Goal: Book appointment/travel/reservation

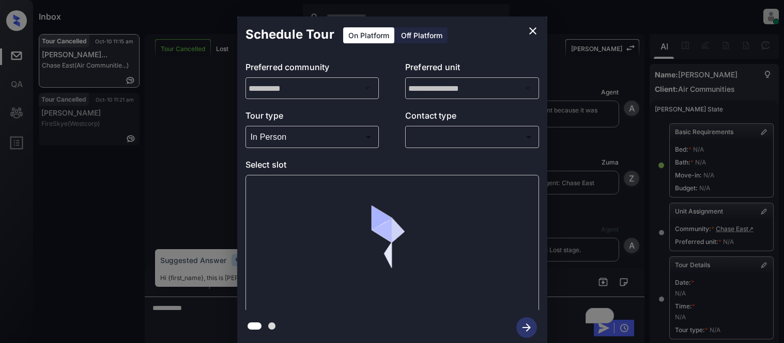
click at [421, 135] on div at bounding box center [392, 171] width 784 height 343
click at [442, 140] on body "Inbox Kristina Cataag Online Set yourself offline Set yourself on break Profile…" at bounding box center [392, 171] width 784 height 343
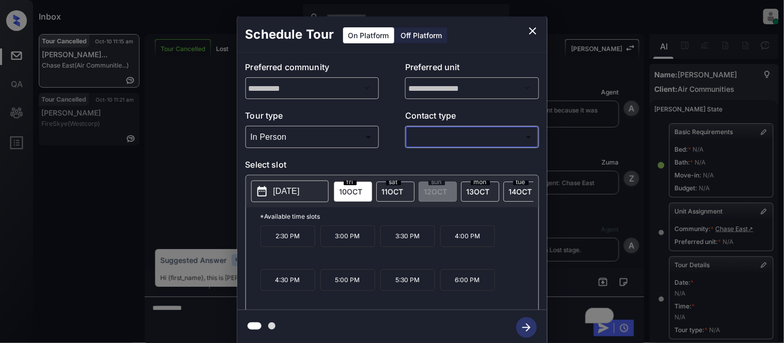
click at [440, 136] on div at bounding box center [392, 171] width 784 height 343
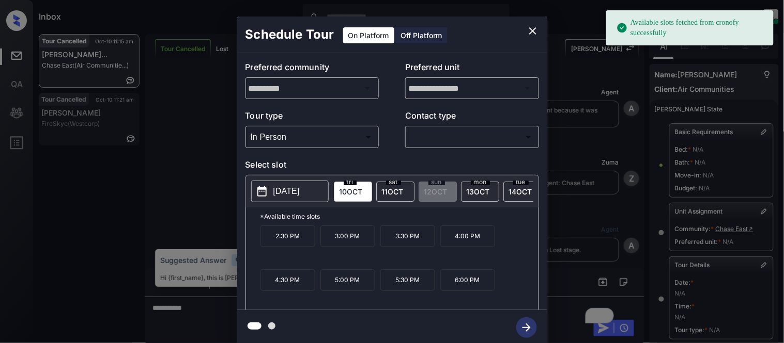
scroll to position [164, 0]
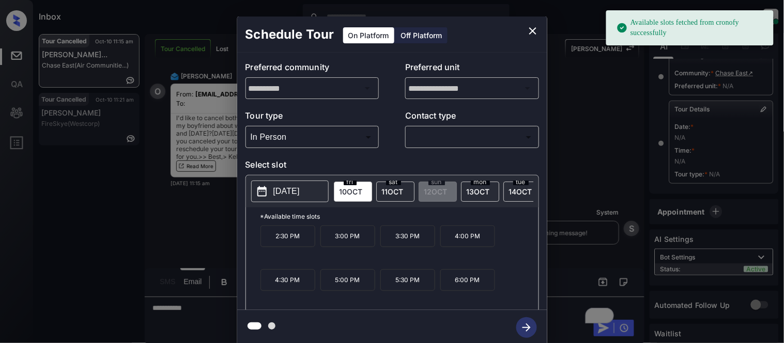
click at [300, 185] on p "[DATE]" at bounding box center [286, 191] width 26 height 12
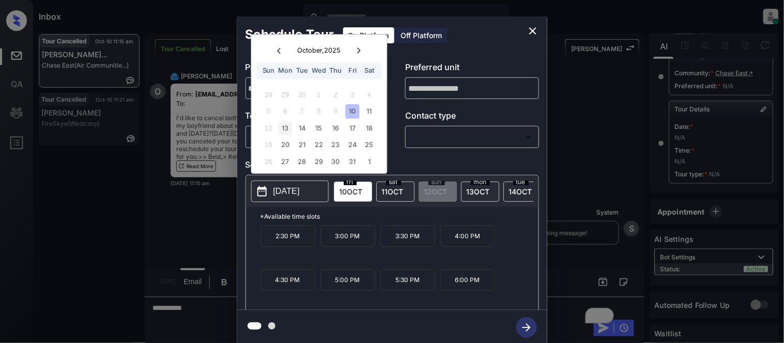
click at [280, 130] on div "13" at bounding box center [285, 128] width 14 height 14
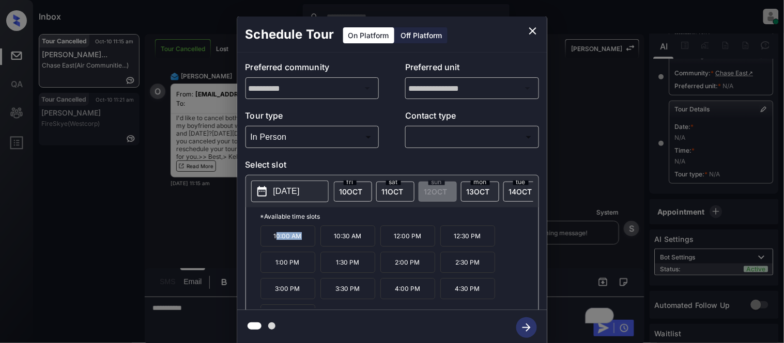
drag, startPoint x: 275, startPoint y: 249, endPoint x: 299, endPoint y: 249, distance: 23.2
click at [299, 247] on p "10:00 AM" at bounding box center [287, 236] width 55 height 21
click at [283, 189] on p "2025-10-13" at bounding box center [286, 191] width 26 height 12
drag, startPoint x: 270, startPoint y: 244, endPoint x: 314, endPoint y: 246, distance: 44.5
click at [314, 246] on p "10:00 AM" at bounding box center [287, 236] width 55 height 21
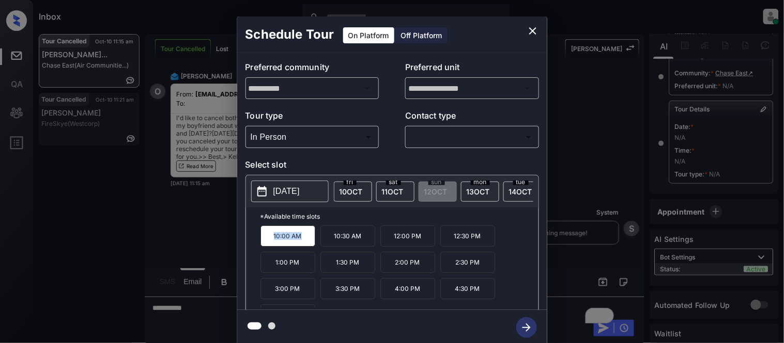
copy p "10:00 AM"
click at [182, 314] on div "**********" at bounding box center [392, 181] width 784 height 362
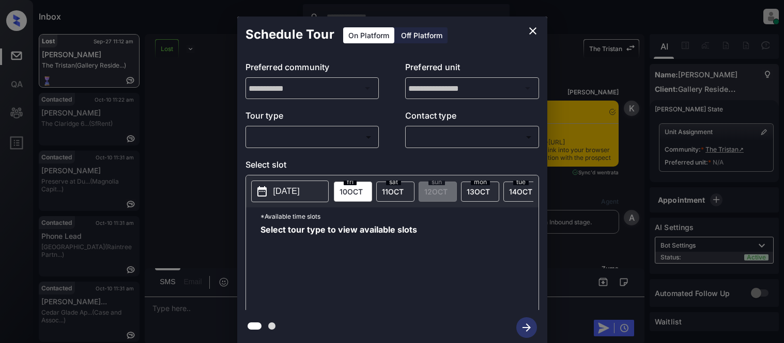
click at [288, 130] on body "Inbox Kristina Cataag Online Set yourself offline Set yourself on break Profile…" at bounding box center [392, 171] width 784 height 343
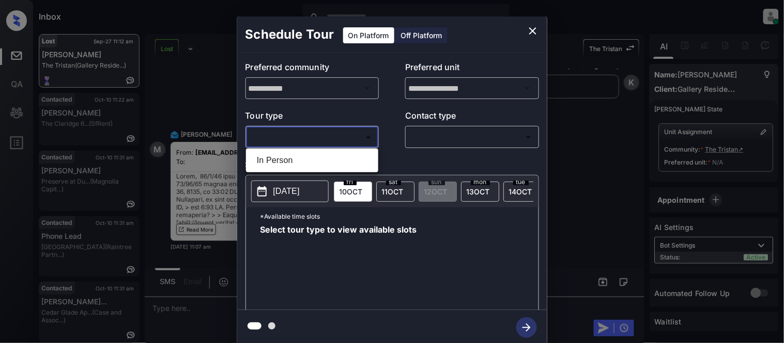
click at [285, 150] on ul "In Person" at bounding box center [312, 161] width 132 height 24
click at [284, 154] on li "In Person" at bounding box center [311, 160] width 127 height 19
click at [450, 136] on div at bounding box center [392, 171] width 784 height 343
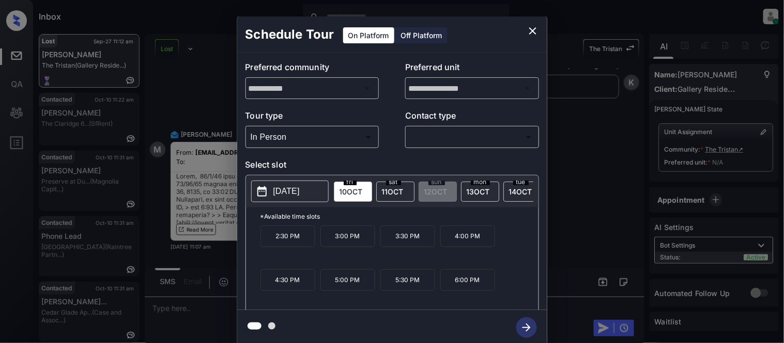
type input "********"
click at [429, 144] on div at bounding box center [392, 171] width 784 height 343
click at [429, 138] on div at bounding box center [392, 171] width 784 height 343
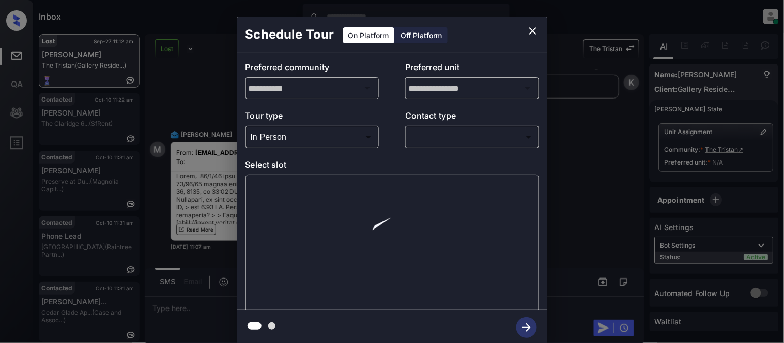
click at [428, 137] on body "Inbox Kristina Cataag Online Set yourself offline Set yourself on break Profile…" at bounding box center [392, 171] width 784 height 343
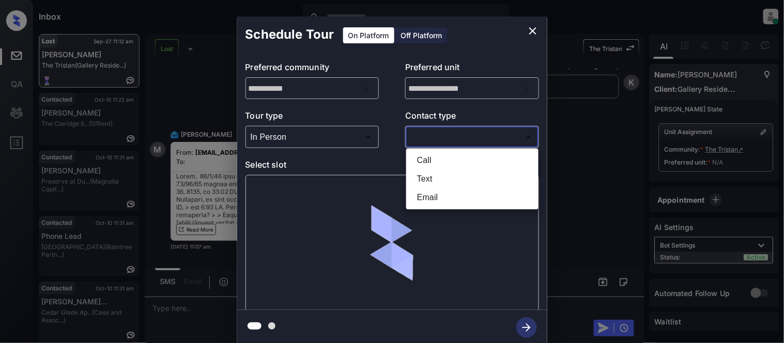
click at [431, 180] on li "Text" at bounding box center [472, 179] width 127 height 19
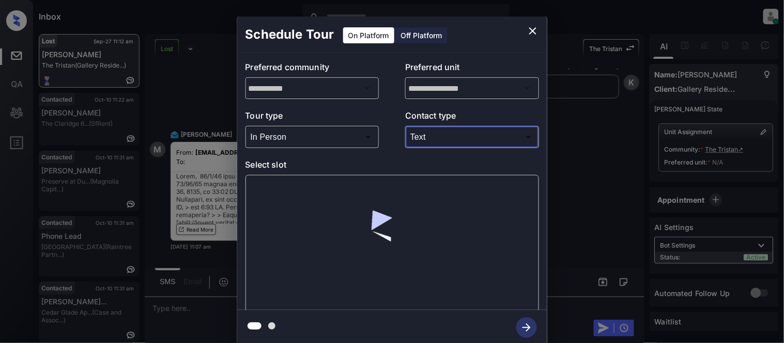
type input "****"
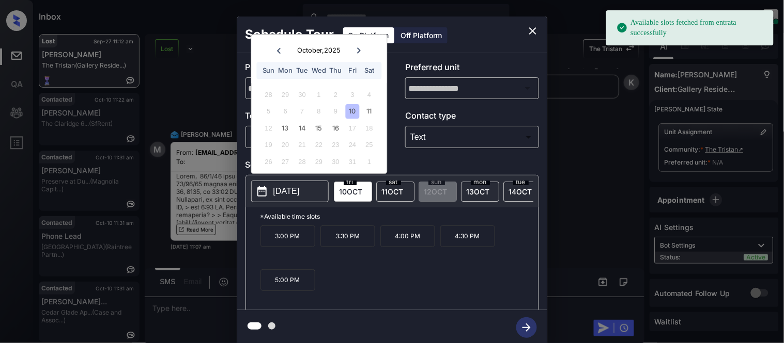
click at [303, 246] on p "3:00 PM" at bounding box center [287, 237] width 55 height 22
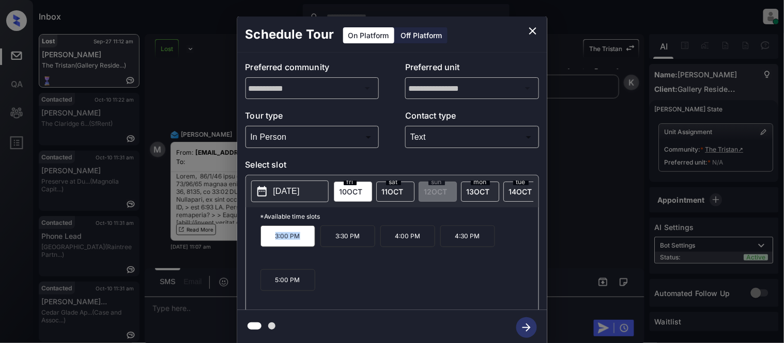
copy p "3:00 PM"
click at [185, 279] on div "**********" at bounding box center [392, 181] width 784 height 362
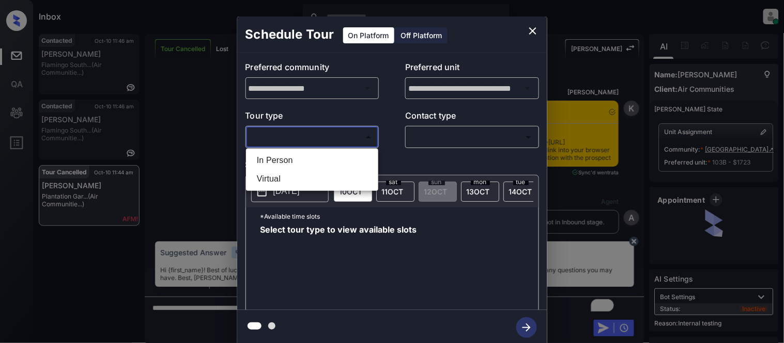
scroll to position [7382, 0]
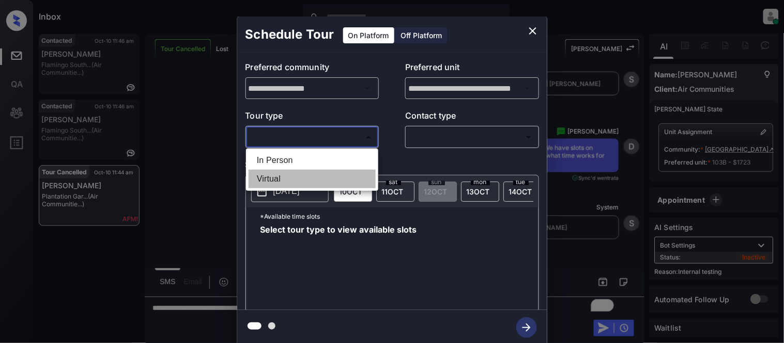
click at [277, 174] on li "Virtual" at bounding box center [311, 179] width 127 height 19
type input "*******"
click at [463, 131] on div at bounding box center [392, 171] width 784 height 343
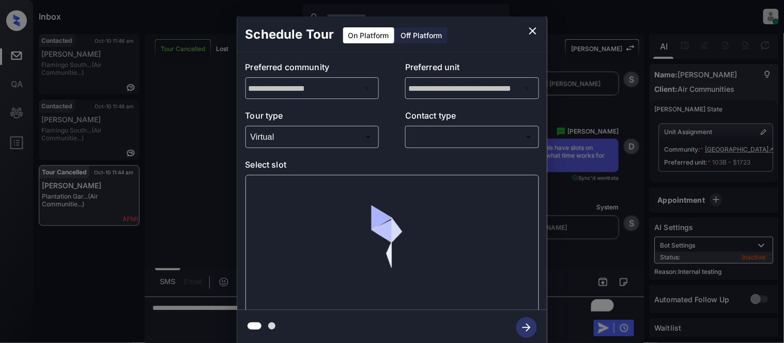
click at [448, 136] on body "Inbox [PERSON_NAME] Cataag Online Set yourself offline Set yourself on break Pr…" at bounding box center [392, 171] width 784 height 343
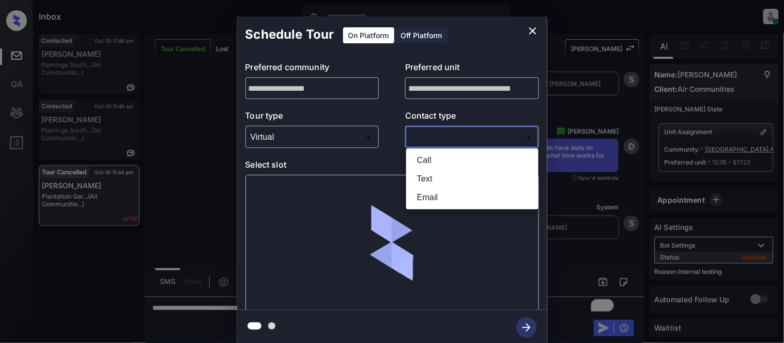
click at [436, 177] on li "Text" at bounding box center [472, 179] width 127 height 19
type input "****"
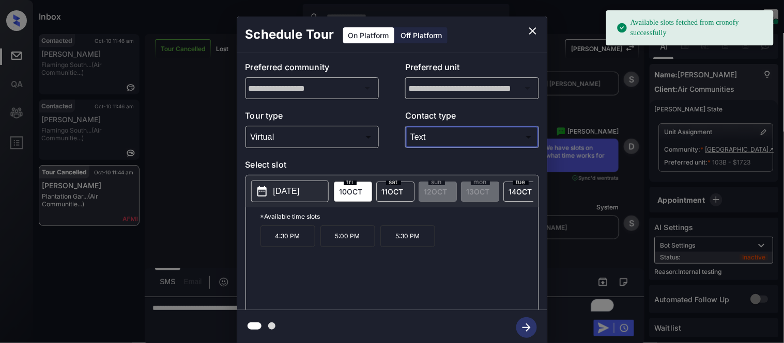
click at [282, 189] on p "[DATE]" at bounding box center [286, 191] width 26 height 12
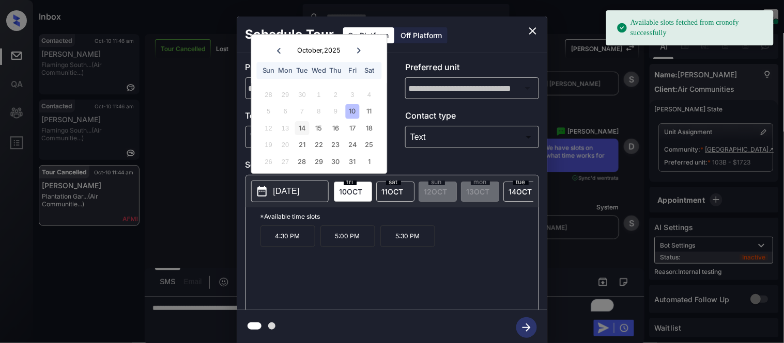
click at [306, 124] on div "14" at bounding box center [302, 128] width 14 height 14
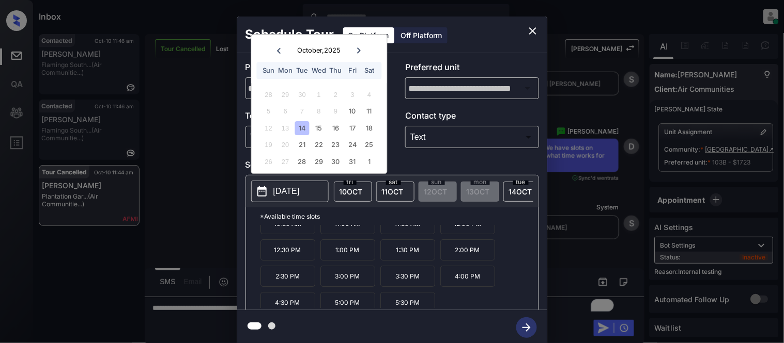
scroll to position [18, 0]
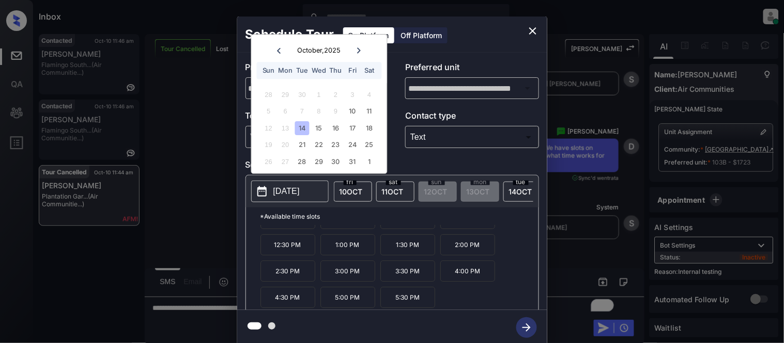
click at [533, 33] on icon "close" at bounding box center [532, 31] width 12 height 12
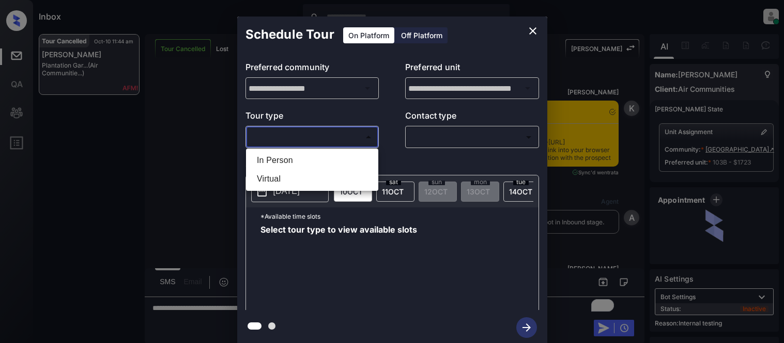
click at [286, 173] on li "Virtual" at bounding box center [311, 179] width 127 height 19
click at [441, 143] on div at bounding box center [392, 171] width 784 height 343
type input "*******"
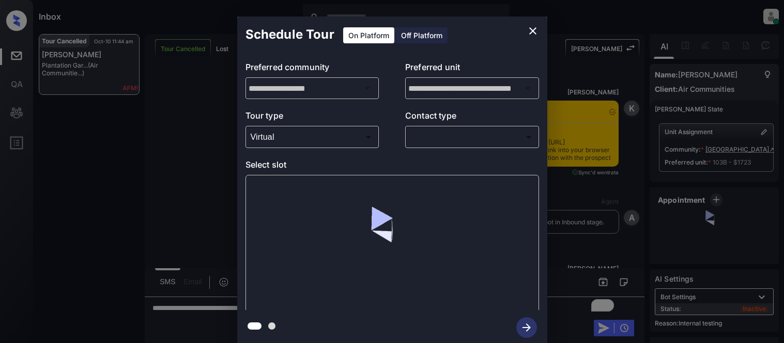
click at [434, 138] on div at bounding box center [392, 171] width 784 height 343
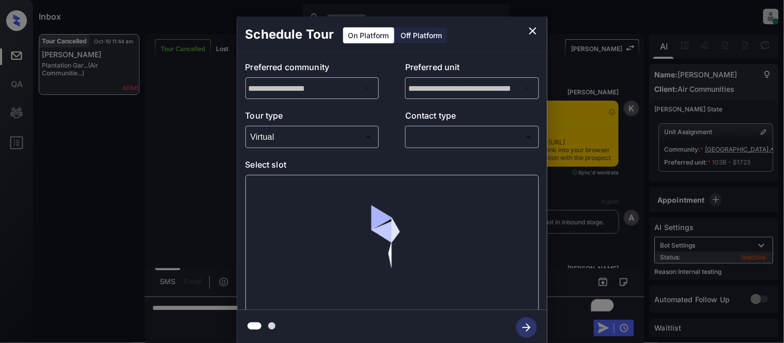
scroll to position [7279, 0]
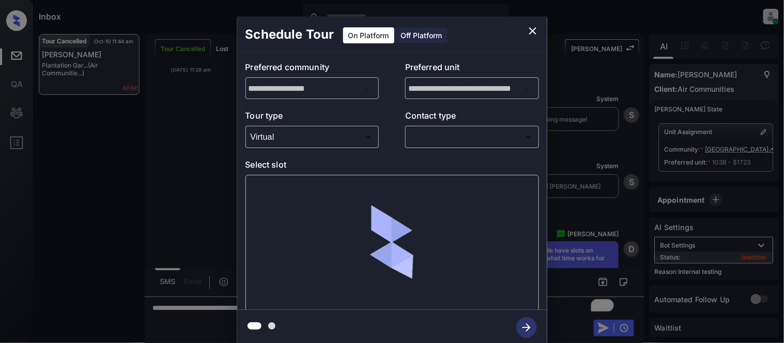
click at [424, 142] on body "Inbox Kristina Cataag Online Set yourself offline Set yourself on break Profile…" at bounding box center [392, 171] width 784 height 343
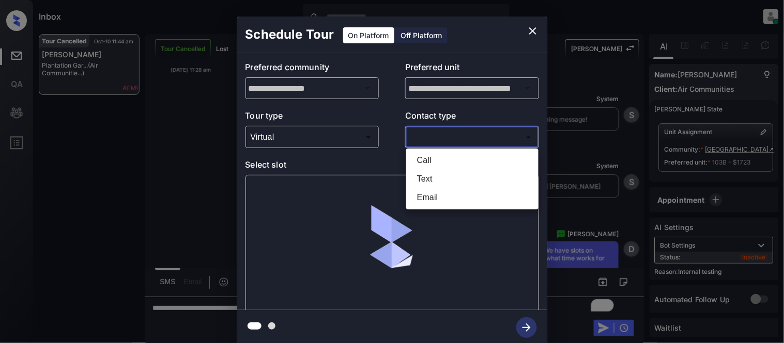
click at [424, 175] on li "Text" at bounding box center [472, 179] width 127 height 19
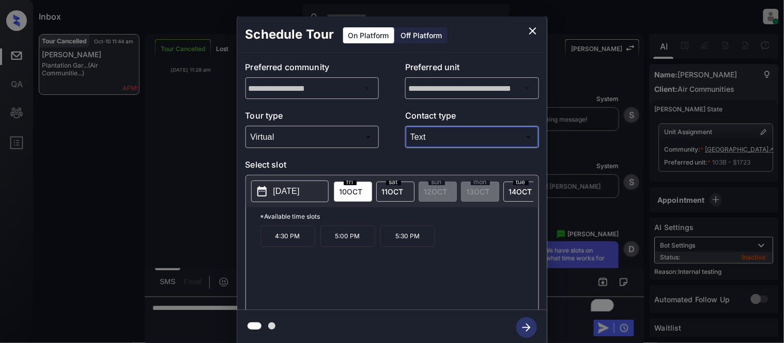
type input "****"
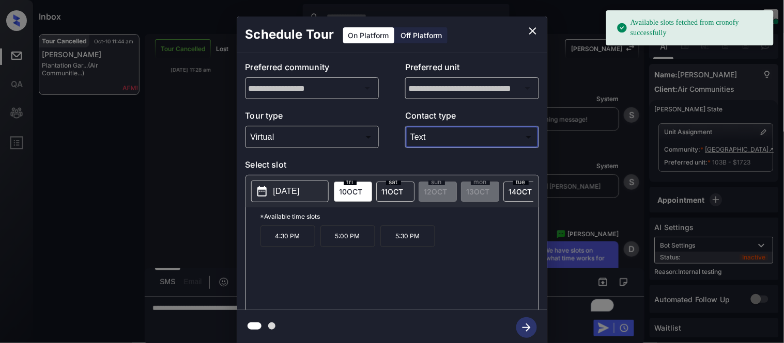
click at [289, 191] on p "[DATE]" at bounding box center [286, 191] width 26 height 12
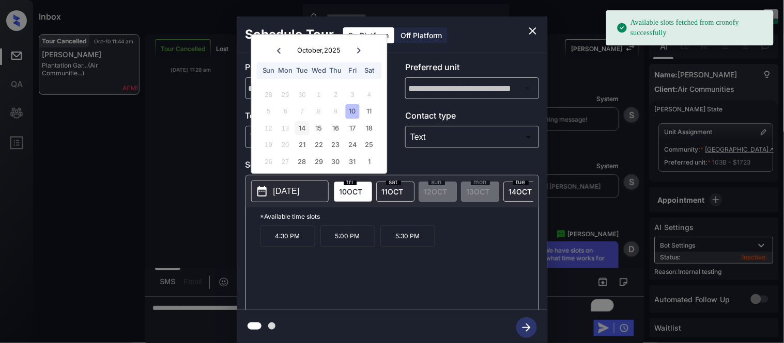
click at [301, 131] on div "14" at bounding box center [302, 128] width 14 height 14
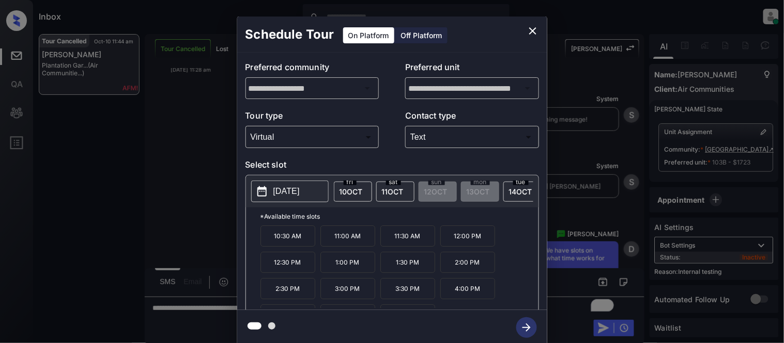
click at [286, 263] on p "12:30 PM" at bounding box center [287, 262] width 55 height 21
click at [524, 327] on icon "button" at bounding box center [526, 328] width 8 height 8
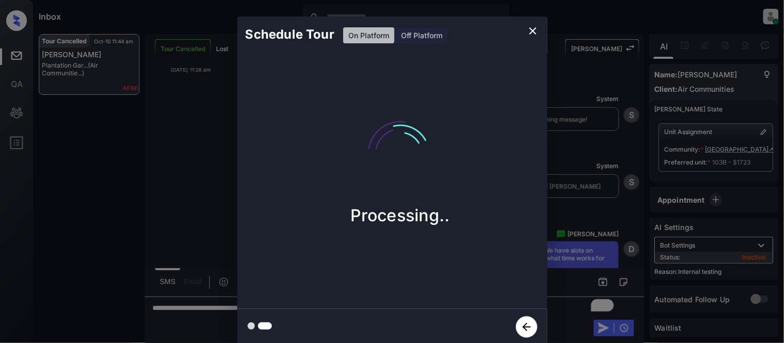
click at [551, 255] on div "Schedule Tour On Platform Off Platform Processing.." at bounding box center [392, 181] width 784 height 362
